Goal: Task Accomplishment & Management: Use online tool/utility

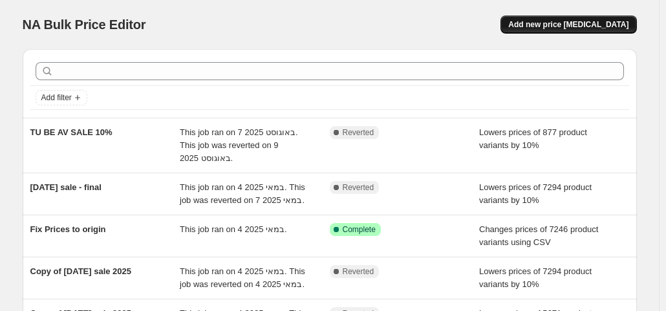
click at [558, 17] on button "Add new price [MEDICAL_DATA]" at bounding box center [568, 25] width 136 height 18
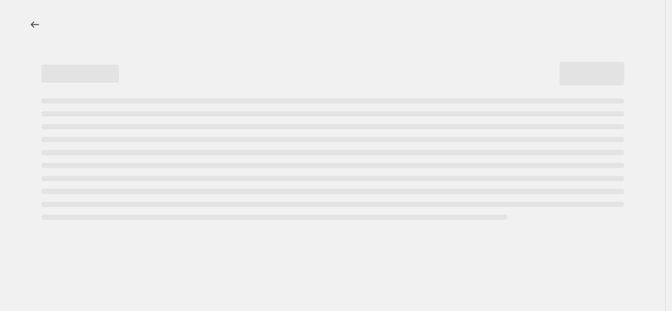
select select "percentage"
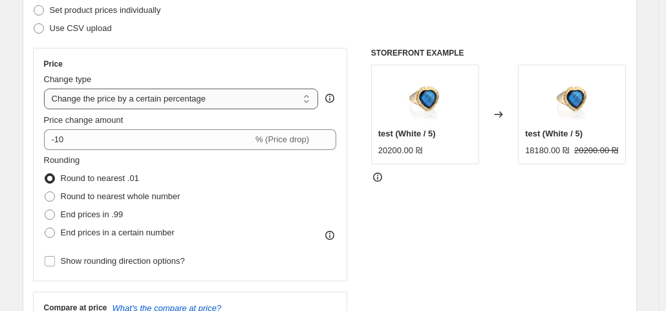
scroll to position [194, 0]
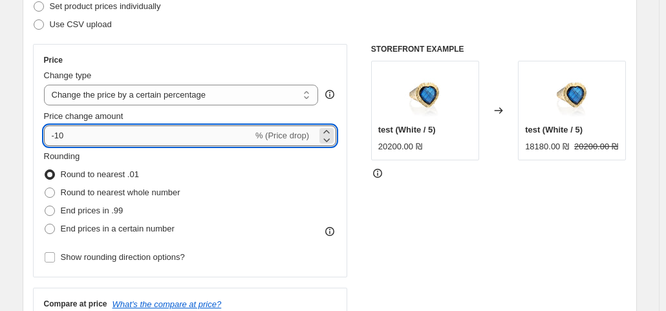
click at [92, 137] on input "-10" at bounding box center [148, 135] width 209 height 21
drag, startPoint x: 78, startPoint y: 137, endPoint x: 59, endPoint y: 140, distance: 19.0
click at [59, 140] on input "-10" at bounding box center [148, 135] width 209 height 21
type input "-20"
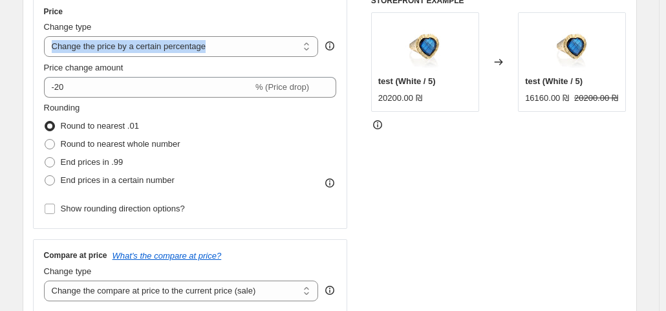
scroll to position [258, 0]
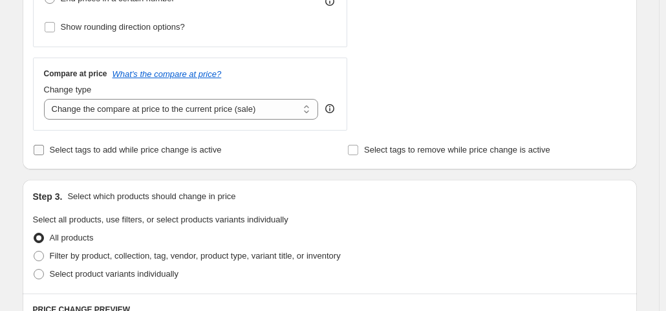
scroll to position [452, 0]
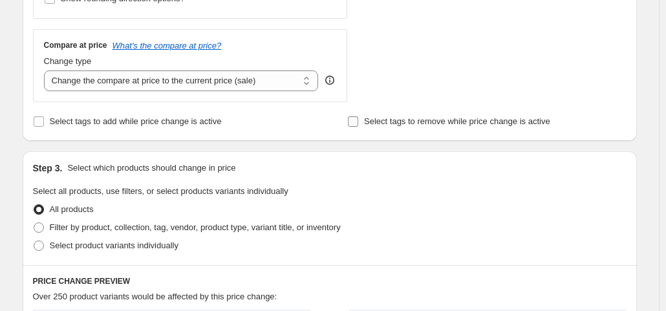
click at [392, 120] on span "Select tags to remove while price change is active" at bounding box center [457, 121] width 186 height 10
click at [358, 120] on input "Select tags to remove while price change is active" at bounding box center [353, 121] width 10 height 10
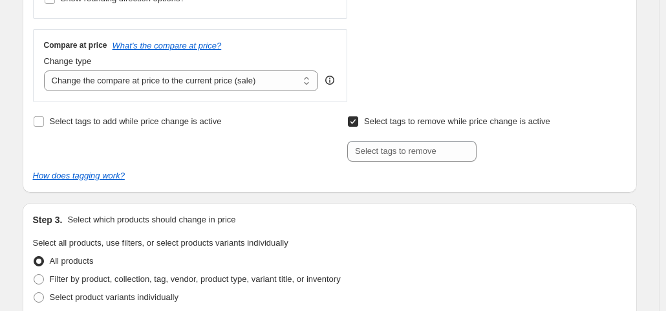
click at [392, 120] on span "Select tags to remove while price change is active" at bounding box center [457, 121] width 186 height 10
click at [358, 120] on input "Select tags to remove while price change is active" at bounding box center [353, 121] width 10 height 10
checkbox input "false"
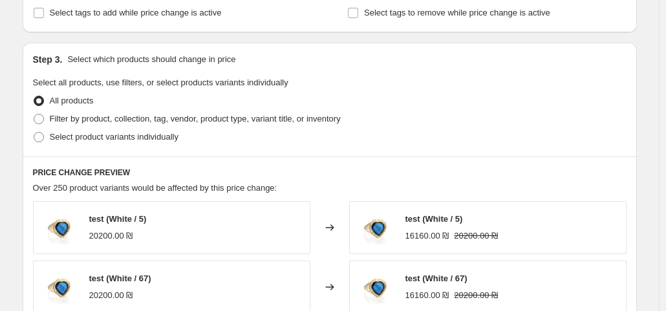
scroll to position [582, 0]
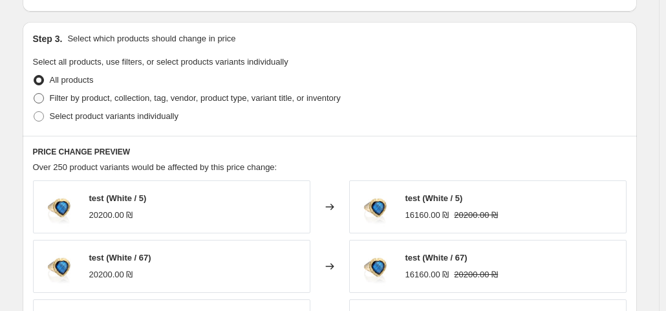
click at [126, 99] on span "Filter by product, collection, tag, vendor, product type, variant title, or inv…" at bounding box center [195, 98] width 291 height 10
click at [34, 94] on input "Filter by product, collection, tag, vendor, product type, variant title, or inv…" at bounding box center [34, 93] width 1 height 1
radio input "true"
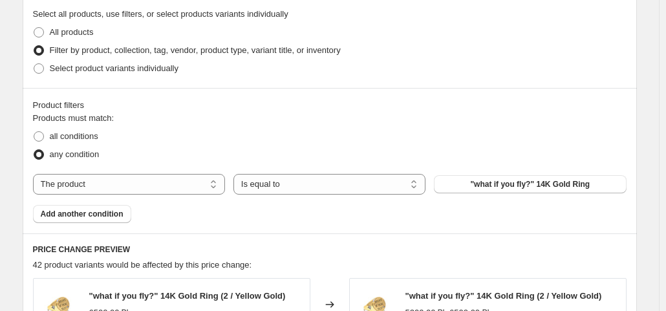
scroll to position [646, 0]
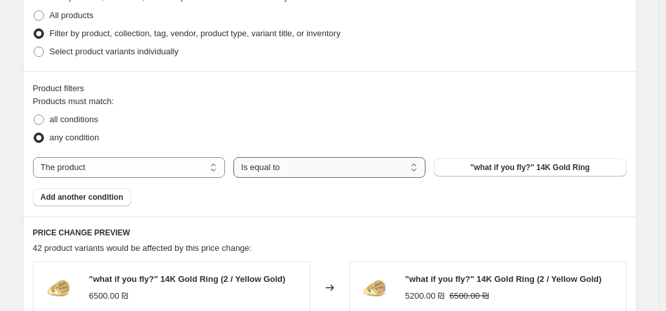
click at [310, 162] on select "Is equal to Is not equal to" at bounding box center [329, 167] width 192 height 21
click at [194, 168] on select "The product The product's collection The product's tag The product's vendor The…" at bounding box center [129, 167] width 192 height 21
select select "tag"
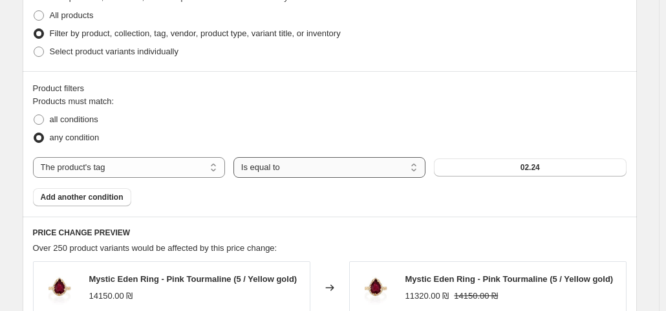
click at [301, 171] on select "Is equal to Is not equal to" at bounding box center [329, 167] width 192 height 21
select select "not_equal"
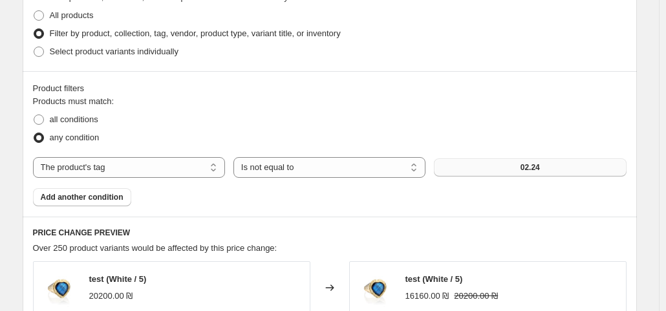
click at [522, 163] on span "02.24" at bounding box center [529, 167] width 19 height 10
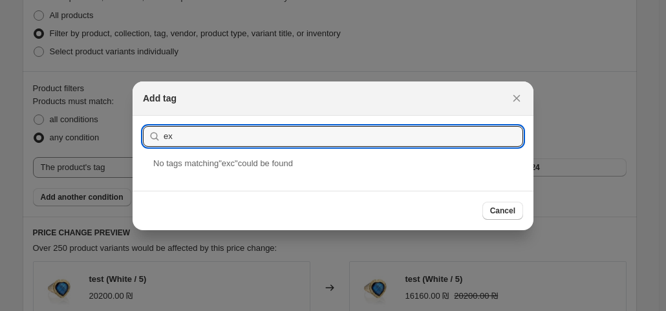
type input "e"
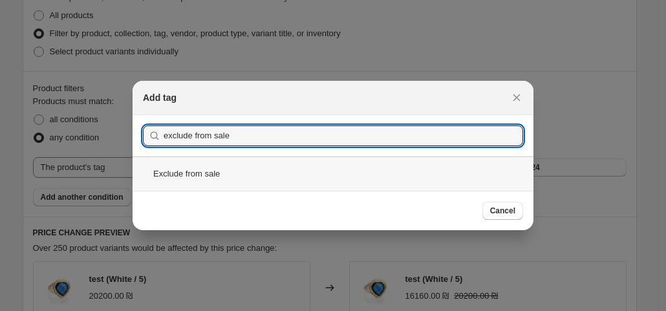
type input "exclude from sale"
click at [240, 183] on div "Exclude from sale" at bounding box center [332, 173] width 401 height 34
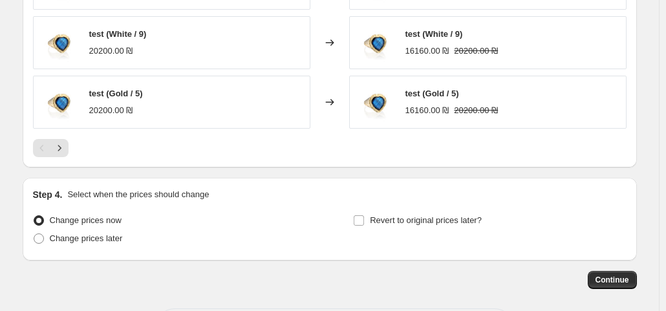
scroll to position [1098, 0]
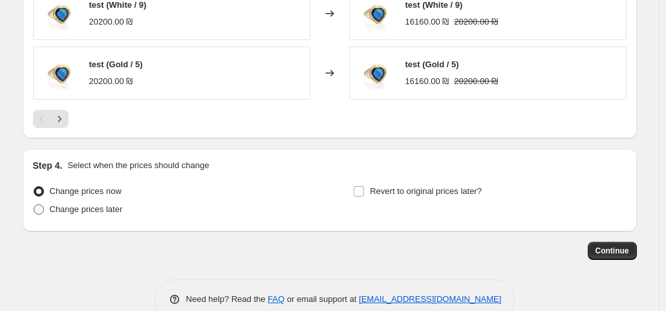
click at [85, 210] on span "Change prices later" at bounding box center [86, 209] width 73 height 10
click at [34, 205] on input "Change prices later" at bounding box center [34, 204] width 1 height 1
radio input "true"
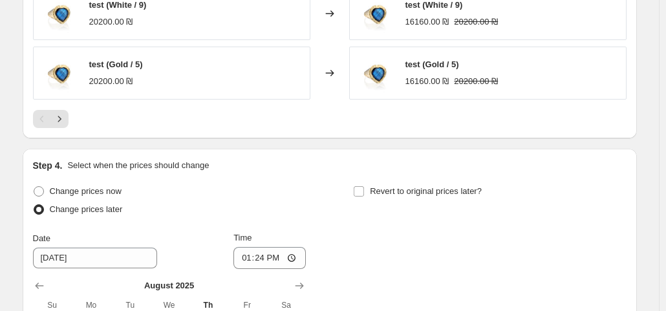
scroll to position [1163, 0]
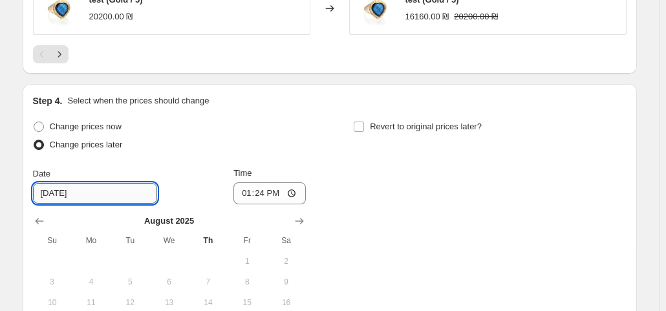
click at [101, 188] on input "[DATE]" at bounding box center [95, 193] width 124 height 21
click at [64, 193] on input "[DATE]" at bounding box center [95, 193] width 124 height 21
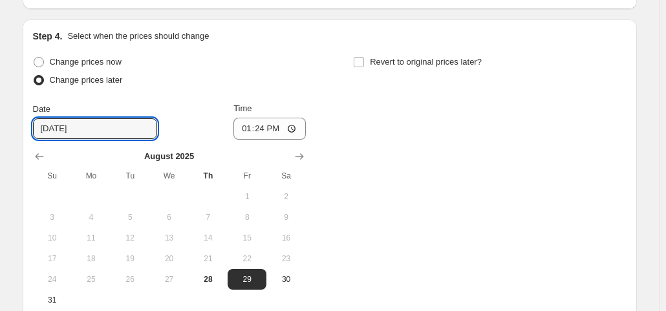
scroll to position [1292, 0]
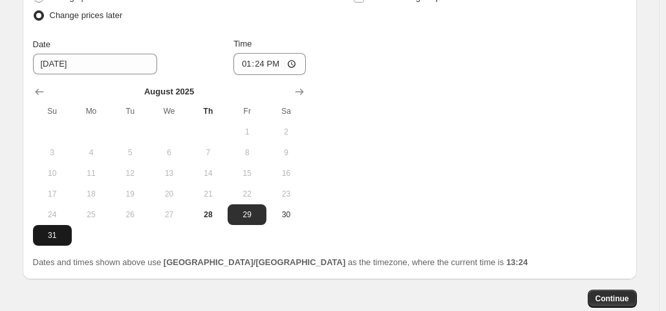
click at [61, 232] on span "31" at bounding box center [52, 235] width 28 height 10
type input "[DATE]"
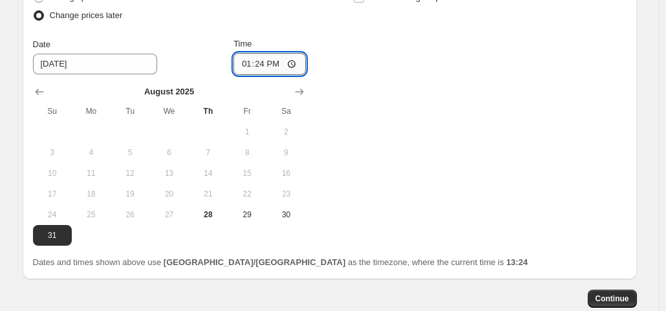
click at [264, 65] on input "13:24" at bounding box center [269, 64] width 72 height 22
type input "18:00"
click at [406, 126] on div "Change prices now Change prices later Date [DATE] Time 18:00 [DATE] Su Mo Tu We…" at bounding box center [329, 116] width 593 height 257
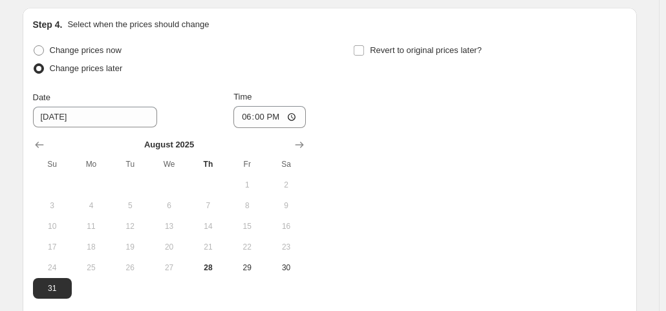
scroll to position [1228, 0]
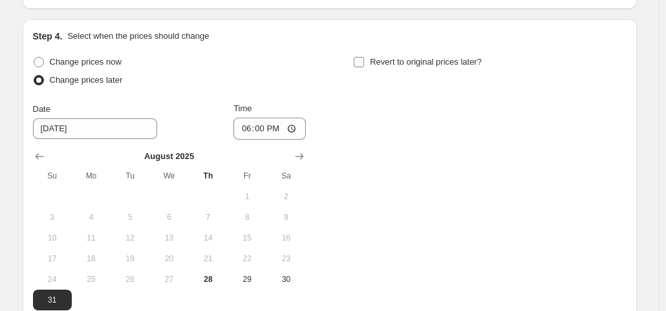
click at [389, 58] on span "Revert to original prices later?" at bounding box center [426, 62] width 112 height 10
click at [364, 58] on input "Revert to original prices later?" at bounding box center [358, 62] width 10 height 10
checkbox input "true"
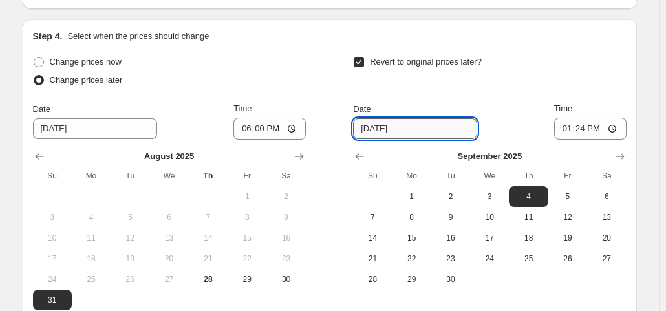
click at [416, 127] on input "[DATE]" at bounding box center [415, 128] width 124 height 21
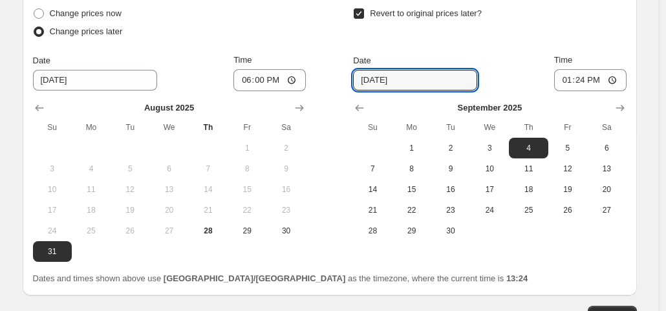
scroll to position [1292, 0]
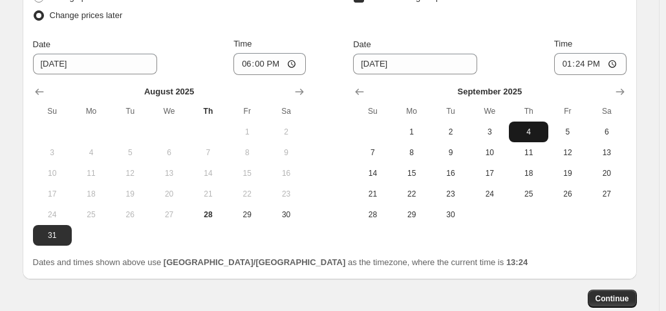
click at [531, 129] on span "4" at bounding box center [528, 132] width 28 height 10
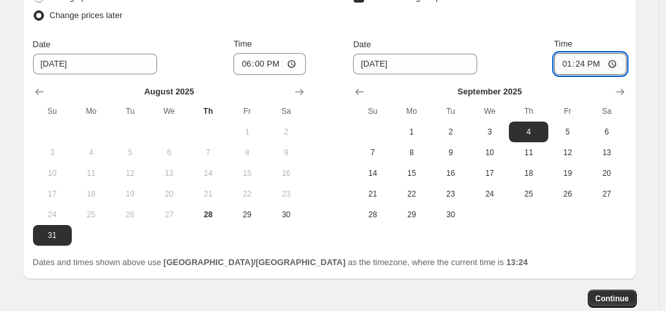
click at [579, 60] on input "13:24" at bounding box center [590, 64] width 72 height 22
type input "10:00"
click at [589, 14] on div "Revert to original prices later?" at bounding box center [489, 7] width 273 height 39
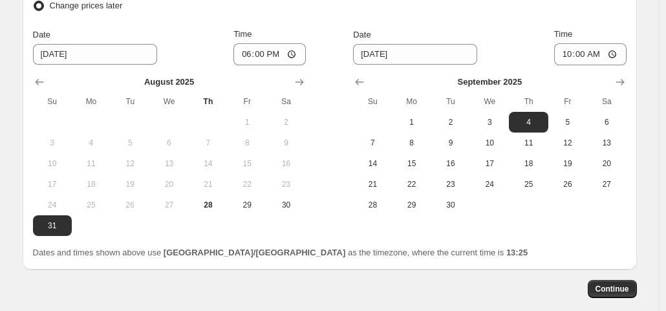
scroll to position [1357, 0]
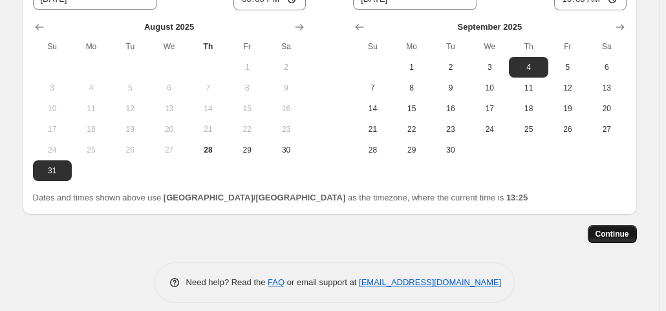
click at [613, 231] on span "Continue" at bounding box center [612, 234] width 34 height 10
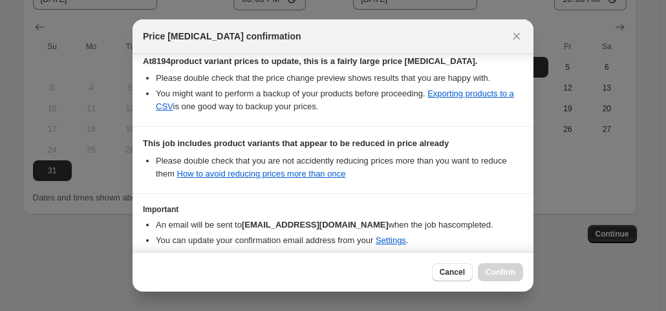
scroll to position [313, 0]
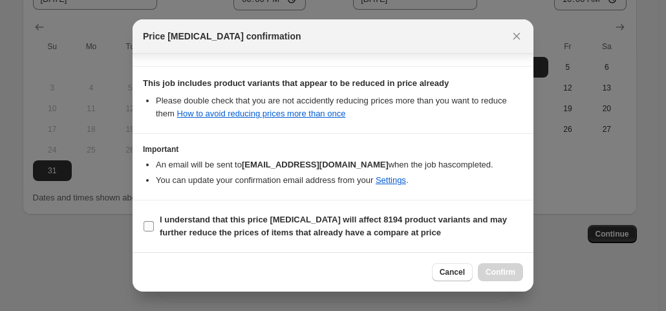
click at [174, 219] on b "I understand that this price [MEDICAL_DATA] will affect 8194 product variants a…" at bounding box center [333, 226] width 347 height 23
click at [154, 221] on input "I understand that this price [MEDICAL_DATA] will affect 8194 product variants a…" at bounding box center [148, 226] width 10 height 10
checkbox input "true"
click at [499, 274] on span "Confirm" at bounding box center [500, 272] width 30 height 10
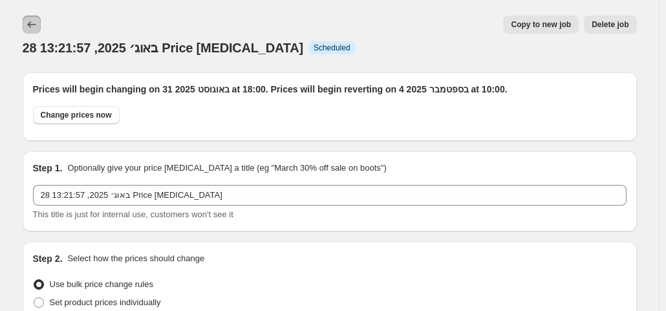
click at [36, 21] on icon "Price change jobs" at bounding box center [31, 24] width 13 height 13
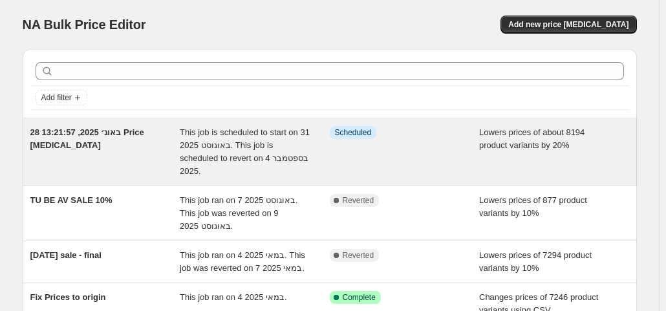
click at [144, 127] on span "28 באוג׳ 2025, 13:21:57 Price [MEDICAL_DATA]" at bounding box center [87, 138] width 114 height 23
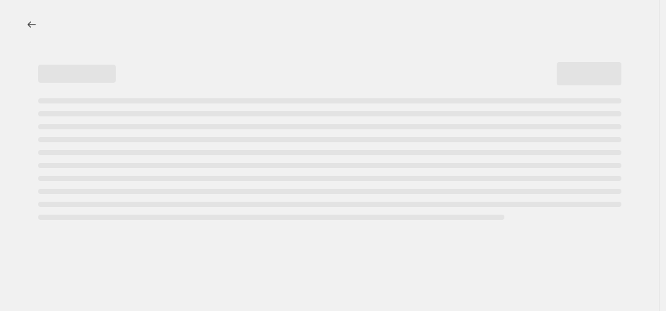
select select "percentage"
select select "tag"
select select "not_equal"
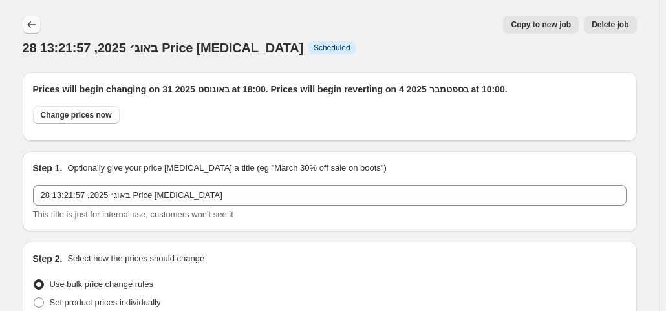
click at [37, 27] on icon "Price change jobs" at bounding box center [31, 24] width 13 height 13
